Goal: Book appointment/travel/reservation

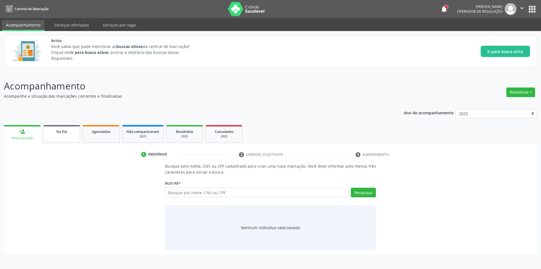
click at [63, 130] on span "Na fila" at bounding box center [61, 131] width 11 height 5
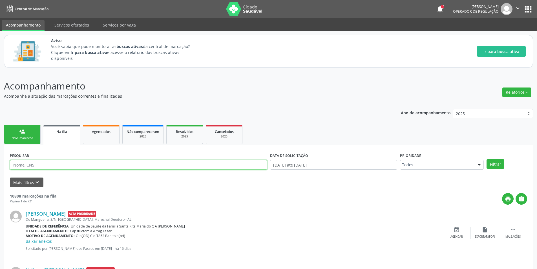
paste input "700507563775455"
type input "700507563775455"
click at [497, 167] on button "Filtrar" at bounding box center [495, 164] width 18 height 10
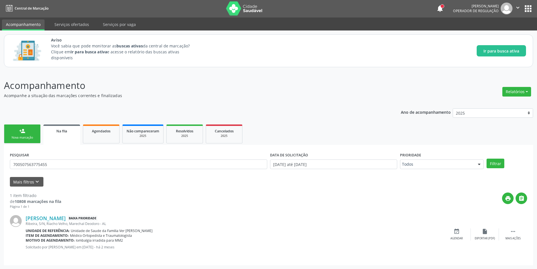
scroll to position [1, 0]
click at [50, 218] on link "[PERSON_NAME]" at bounding box center [46, 217] width 40 height 6
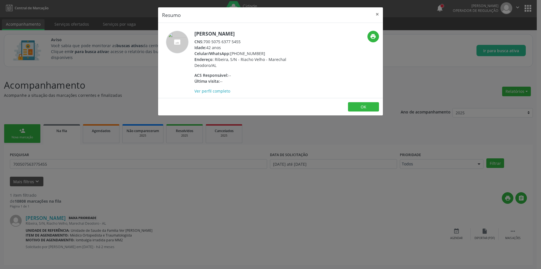
click at [358, 98] on footer "OK" at bounding box center [270, 107] width 225 height 18
click at [363, 110] on button "OK" at bounding box center [363, 107] width 31 height 10
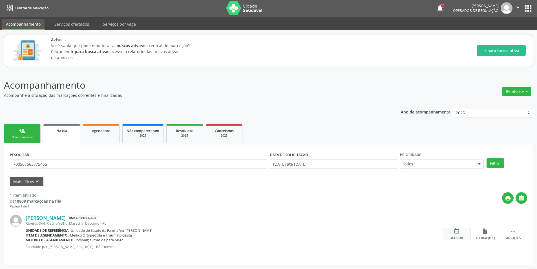
click at [457, 237] on div "Agendar" at bounding box center [456, 238] width 12 height 4
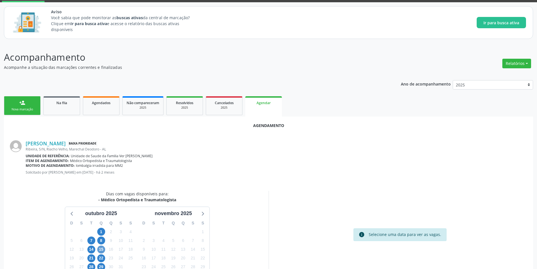
scroll to position [65, 0]
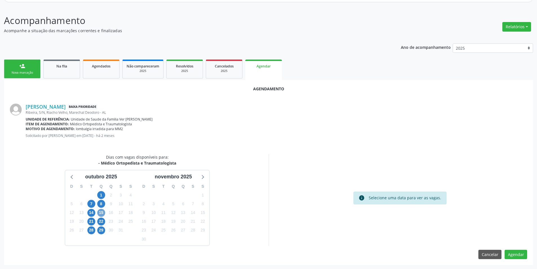
click at [99, 211] on span "15" at bounding box center [101, 213] width 8 height 8
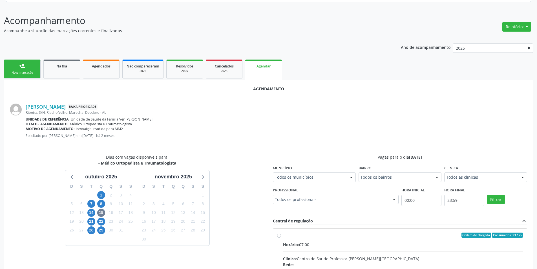
click at [280, 235] on input "Ordem de chegada Consumidos: 23 / 25 Horário: 07:00 Clínica: Centro de Saude Pr…" at bounding box center [279, 234] width 4 height 5
radio input "true"
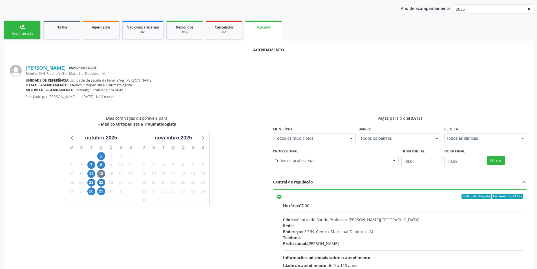
scroll to position [157, 0]
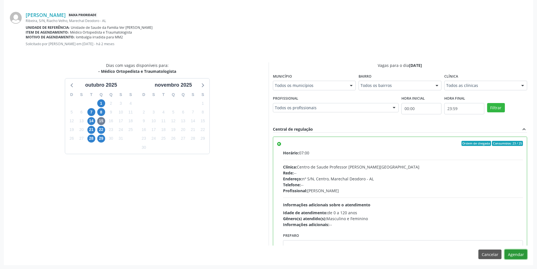
click at [514, 252] on button "Agendar" at bounding box center [515, 254] width 23 height 10
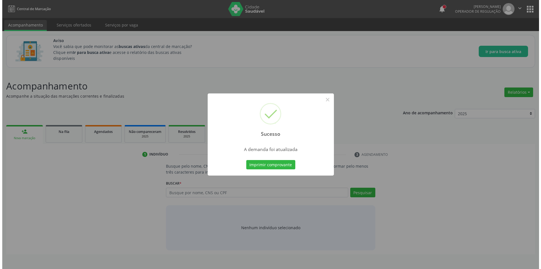
scroll to position [0, 0]
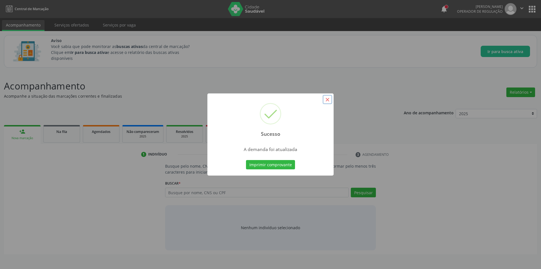
click at [325, 99] on button "×" at bounding box center [328, 100] width 10 height 10
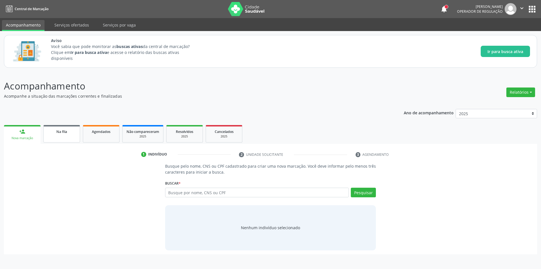
click at [64, 129] on div "Na fila" at bounding box center [62, 131] width 28 height 6
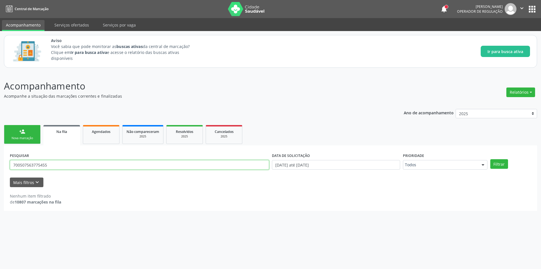
click at [57, 168] on input "700507563775455" at bounding box center [139, 165] width 259 height 10
type input "7"
paste input "700508973409158"
type input "700508973409158"
click at [501, 165] on button "Filtrar" at bounding box center [499, 164] width 18 height 10
